Goal: Transaction & Acquisition: Subscribe to service/newsletter

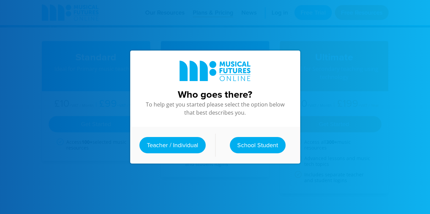
scroll to position [102, 0]
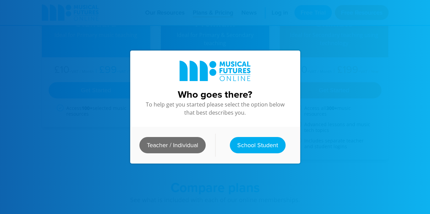
click at [169, 140] on link "Teacher / Individual" at bounding box center [172, 145] width 66 height 16
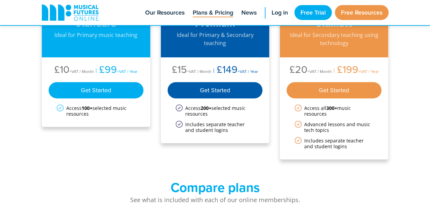
scroll to position [68, 0]
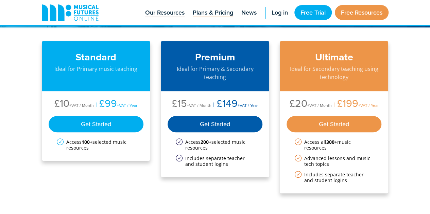
click at [169, 14] on span "Our Resources" at bounding box center [164, 12] width 39 height 9
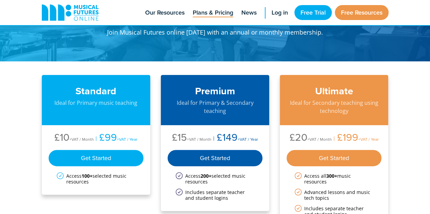
scroll to position [68, 0]
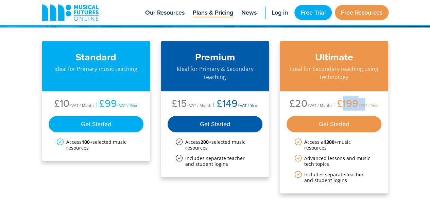
drag, startPoint x: 342, startPoint y: 104, endPoint x: 364, endPoint y: 102, distance: 22.1
click at [364, 102] on li "£199 +VAT / Year" at bounding box center [355, 104] width 47 height 13
drag, startPoint x: 336, startPoint y: 104, endPoint x: 382, endPoint y: 105, distance: 45.2
click at [382, 105] on div "£20 +VAT / Month £199 +VAT / Year Get Started Access all 300+ music resources A…" at bounding box center [334, 142] width 109 height 102
